Goal: Transaction & Acquisition: Register for event/course

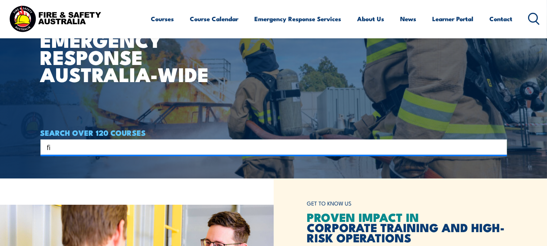
type input "f"
type input "chief warden"
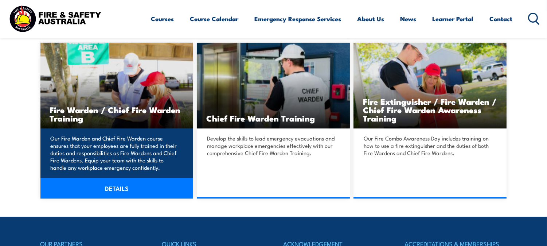
scroll to position [202, 0]
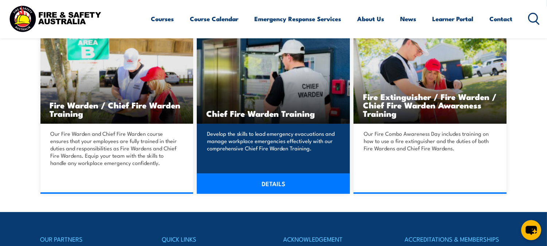
click at [264, 117] on h3 "Chief Fire Warden Training" at bounding box center [273, 113] width 134 height 8
click at [298, 186] on link "DETAILS" at bounding box center [273, 183] width 153 height 20
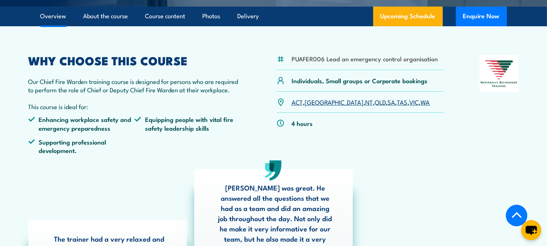
click at [421, 101] on link "WA" at bounding box center [425, 101] width 9 height 9
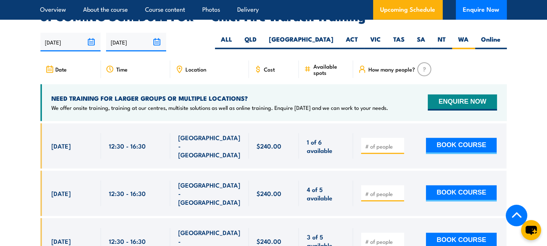
click at [385, 143] on input "number" at bounding box center [383, 146] width 36 height 7
type input "1"
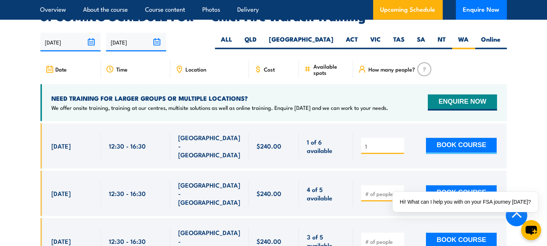
drag, startPoint x: 383, startPoint y: 132, endPoint x: 355, endPoint y: 134, distance: 27.8
click at [355, 134] on div "1 BOOK COURSE" at bounding box center [430, 145] width 154 height 45
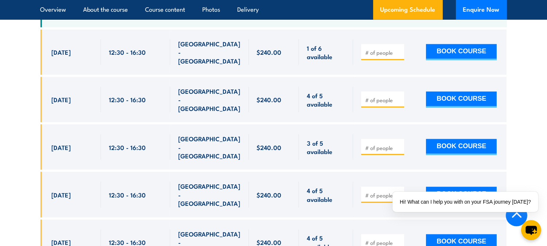
scroll to position [1436, 0]
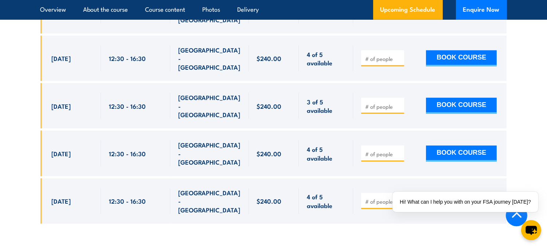
click at [369, 103] on input "number" at bounding box center [383, 106] width 36 height 7
type input "1"
click at [450, 98] on button "BOOK COURSE" at bounding box center [461, 106] width 71 height 16
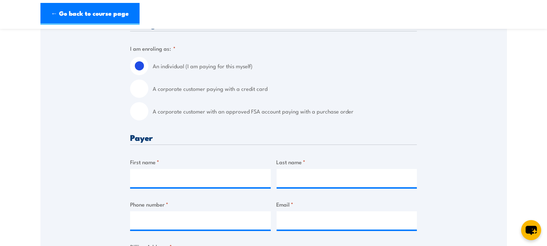
scroll to position [202, 0]
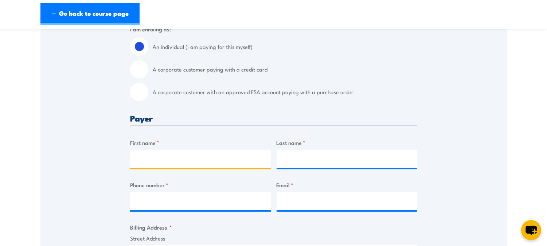
click at [186, 162] on input "First name *" at bounding box center [200, 159] width 141 height 18
type input "[PERSON_NAME]"
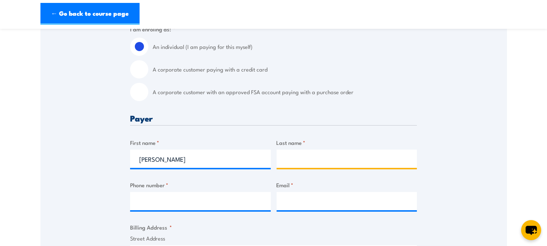
type input "[PERSON_NAME]"
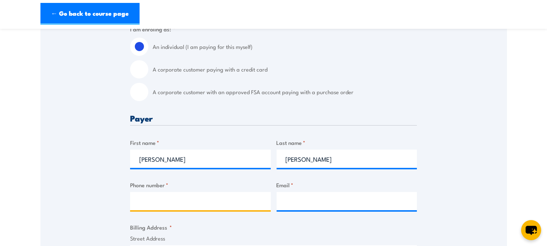
type input "0416600926"
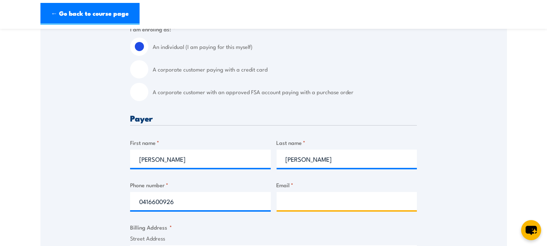
type input "[EMAIL_ADDRESS][DOMAIN_NAME]"
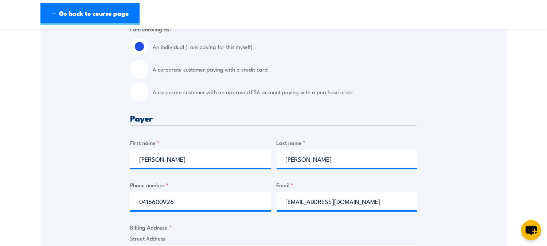
click at [139, 90] on input "A corporate customer with an approved FSA account paying with a purchase order" at bounding box center [139, 92] width 18 height 18
radio input "true"
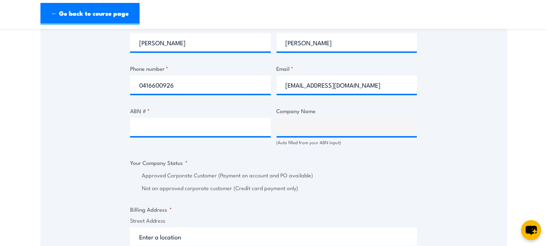
scroll to position [405, 0]
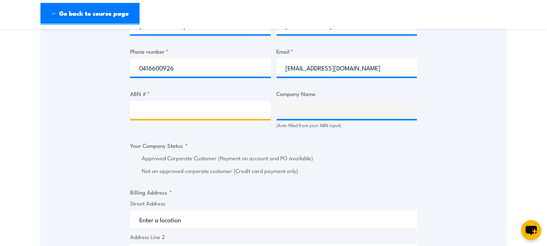
click at [173, 111] on input "ABN # *" at bounding box center [200, 110] width 141 height 18
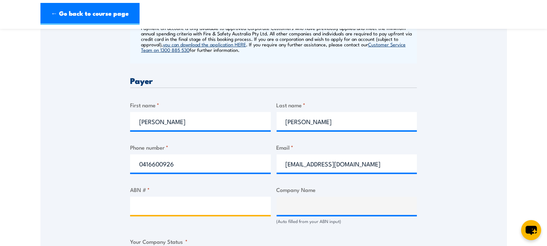
scroll to position [337, 0]
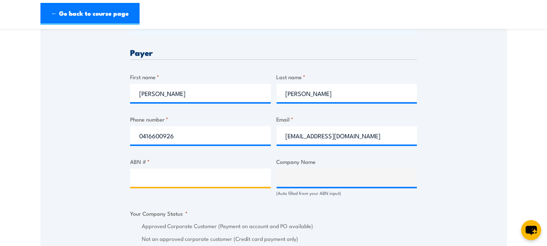
paste input "28009683452"
type input "28009683452"
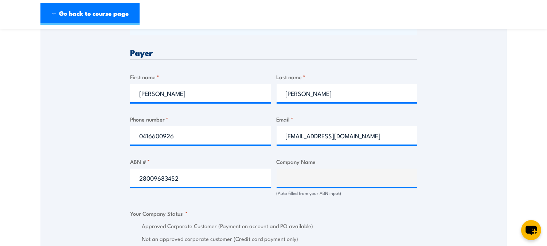
click at [344, 199] on div "Billing details I am enroling as: * An individual (I am paying for this myself)…" at bounding box center [273, 242] width 287 height 754
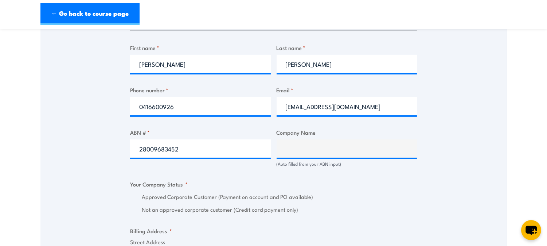
scroll to position [434, 0]
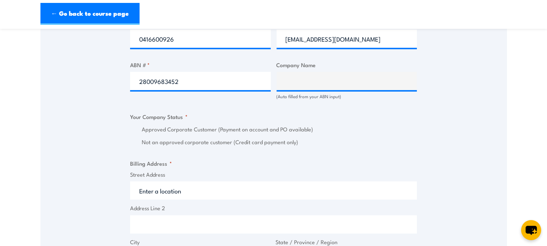
click at [163, 187] on input "Street Address" at bounding box center [273, 190] width 287 height 18
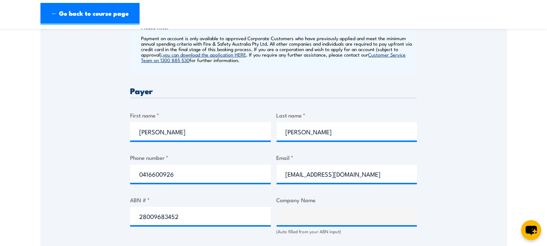
scroll to position [367, 0]
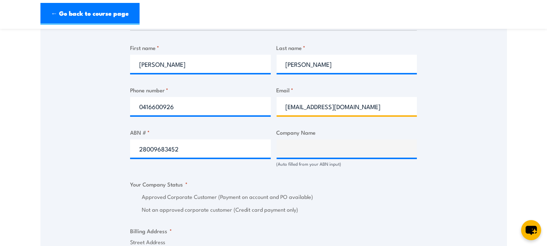
drag, startPoint x: 347, startPoint y: 108, endPoint x: 216, endPoint y: 114, distance: 131.5
click at [216, 114] on div "Billing details I am enroling as: * An individual (I am paying for this myself)…" at bounding box center [273, 213] width 287 height 754
type input "[EMAIL_ADDRESS][DOMAIN_NAME]"
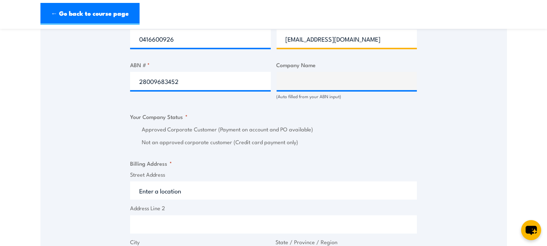
scroll to position [502, 0]
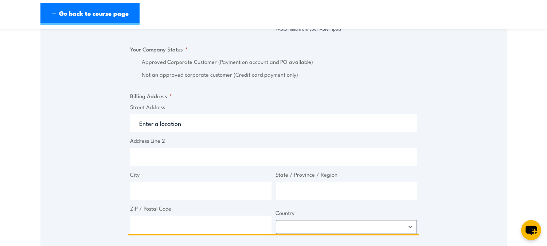
click at [206, 120] on input "Street Address" at bounding box center [273, 123] width 287 height 18
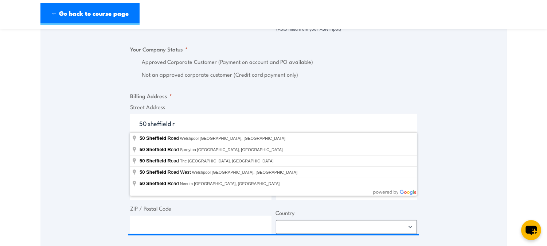
type input "[STREET_ADDRESS]"
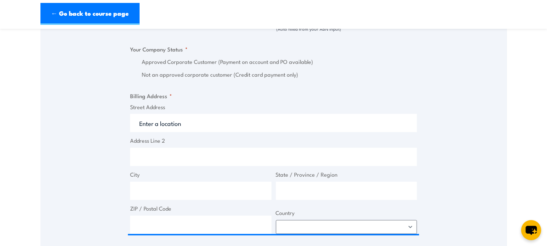
type input "[STREET_ADDRESS]"
type input "Welshpool"
type input "[GEOGRAPHIC_DATA]"
type input "6106"
select select "[GEOGRAPHIC_DATA]"
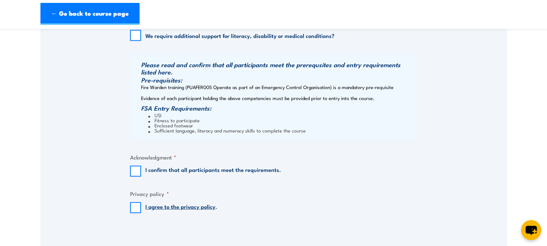
scroll to position [772, 0]
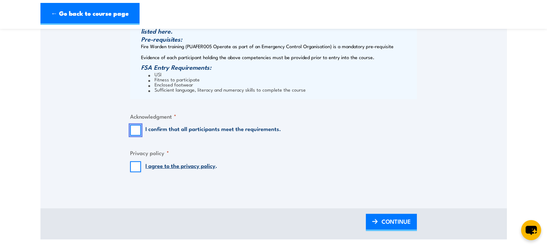
click at [132, 132] on input "I confirm that all participants meet the requirements." at bounding box center [135, 130] width 11 height 11
checkbox input "true"
click at [136, 164] on input "I agree to the privacy policy ." at bounding box center [135, 166] width 11 height 11
checkbox input "true"
click at [396, 221] on span "CONTINUE" at bounding box center [396, 221] width 29 height 19
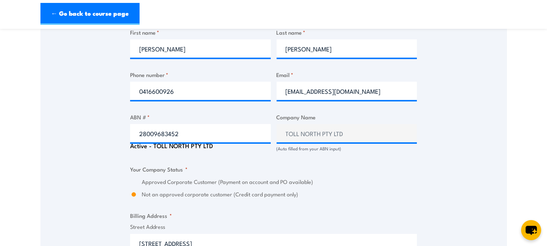
scroll to position [406, 0]
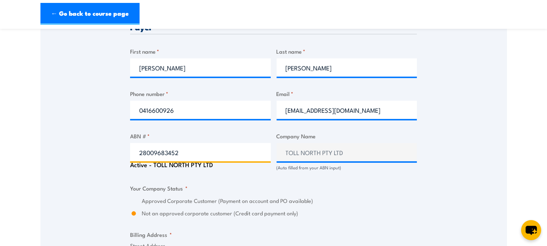
drag, startPoint x: 194, startPoint y: 151, endPoint x: 120, endPoint y: 152, distance: 73.7
click at [120, 152] on div "Speak to a specialist CALL [PHONE_NUMBER] CALL [PHONE_NUMBER] There was a probl…" at bounding box center [273, 159] width 467 height 876
paste input "31 006 604 191"
click at [147, 150] on input "31 006 604 191" at bounding box center [200, 152] width 141 height 18
click at [158, 153] on input "31006 604 191" at bounding box center [200, 152] width 141 height 18
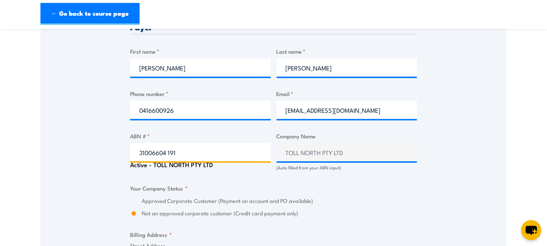
click at [168, 152] on input "31006604 191" at bounding box center [200, 152] width 141 height 18
type input "31006604191"
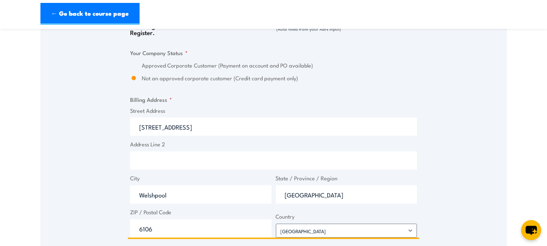
scroll to position [548, 0]
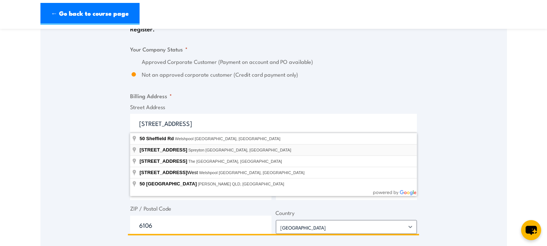
type input "TOLL TRANSPORT PTY. LIMITED"
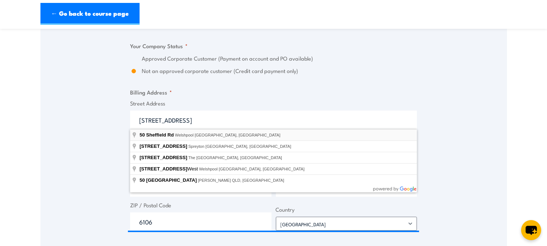
type input "[STREET_ADDRESS]"
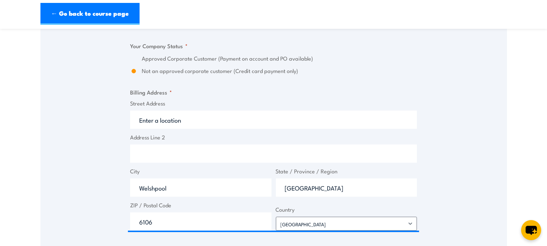
type input "[STREET_ADDRESS]"
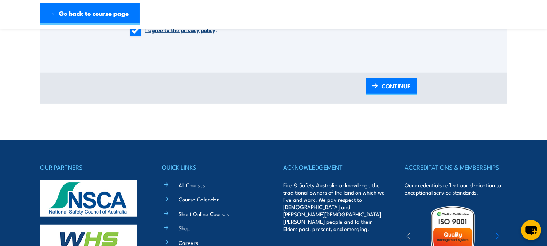
scroll to position [953, 0]
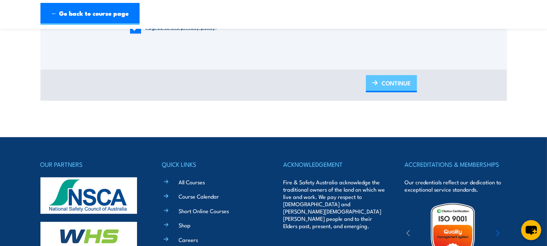
click at [403, 84] on span "CONTINUE" at bounding box center [396, 82] width 29 height 19
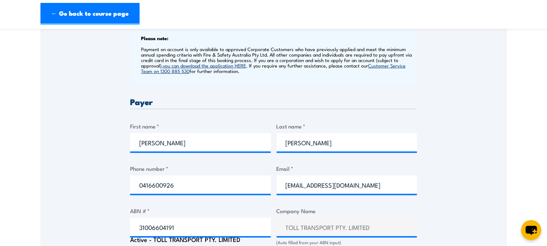
scroll to position [270, 0]
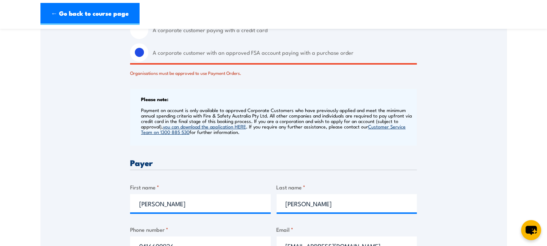
click at [200, 126] on link "you can download the application HERE" at bounding box center [204, 126] width 83 height 7
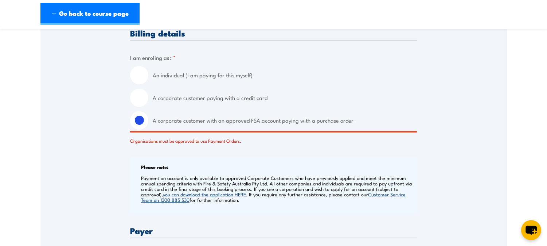
scroll to position [67, 0]
